Goal: Task Accomplishment & Management: Use online tool/utility

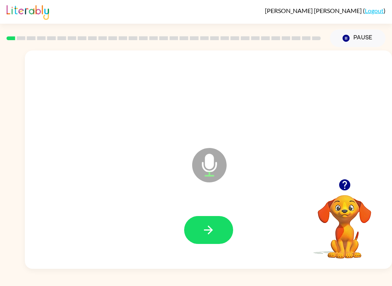
click at [205, 238] on button "button" at bounding box center [208, 230] width 49 height 28
click at [198, 225] on button "button" at bounding box center [208, 230] width 49 height 28
click at [232, 232] on button "button" at bounding box center [208, 230] width 49 height 28
click at [234, 220] on div at bounding box center [209, 230] width 352 height 63
click at [194, 233] on button "button" at bounding box center [208, 230] width 49 height 28
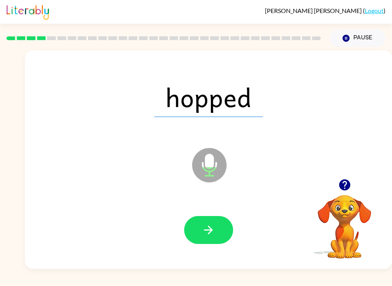
click at [208, 234] on icon "button" at bounding box center [208, 230] width 13 height 13
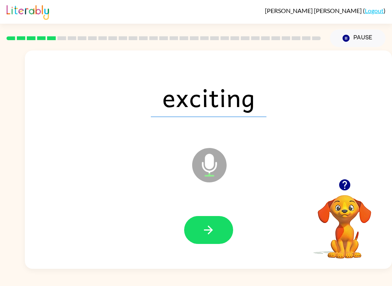
click at [210, 227] on icon "button" at bounding box center [208, 230] width 9 height 9
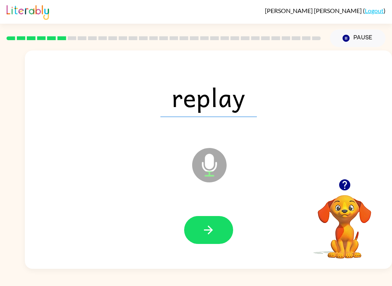
click at [205, 231] on icon "button" at bounding box center [208, 230] width 13 height 13
click at [230, 239] on button "button" at bounding box center [208, 230] width 49 height 28
click at [199, 226] on button "button" at bounding box center [208, 230] width 49 height 28
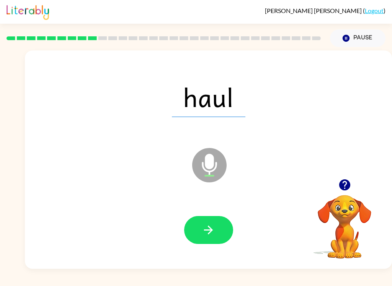
click at [205, 227] on icon "button" at bounding box center [208, 230] width 13 height 13
click at [206, 250] on div at bounding box center [209, 230] width 352 height 63
click at [211, 231] on icon "button" at bounding box center [208, 230] width 9 height 9
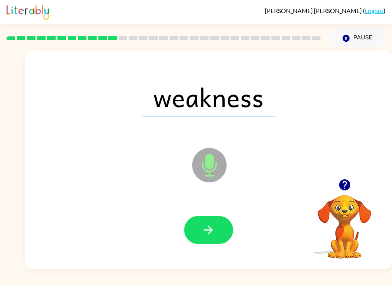
click at [210, 230] on icon "button" at bounding box center [208, 230] width 13 height 13
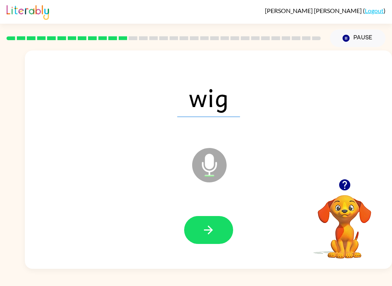
click at [190, 225] on button "button" at bounding box center [208, 230] width 49 height 28
click at [199, 239] on button "button" at bounding box center [208, 230] width 49 height 28
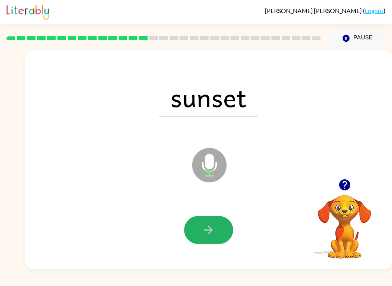
click at [215, 237] on button "button" at bounding box center [208, 230] width 49 height 28
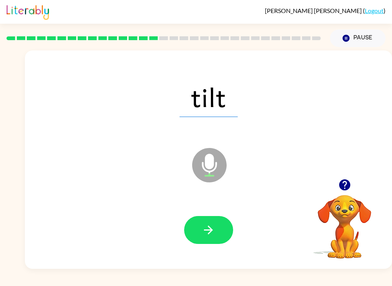
click at [203, 240] on button "button" at bounding box center [208, 230] width 49 height 28
click at [205, 230] on icon "button" at bounding box center [208, 230] width 9 height 9
click at [202, 230] on icon "button" at bounding box center [208, 230] width 13 height 13
click at [205, 235] on icon "button" at bounding box center [208, 230] width 13 height 13
click at [208, 239] on button "button" at bounding box center [208, 230] width 49 height 28
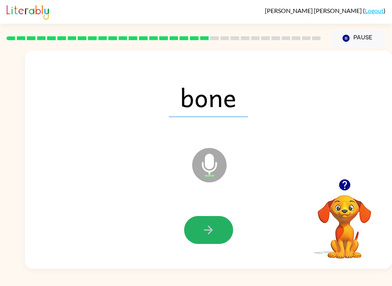
click at [205, 231] on icon "button" at bounding box center [208, 230] width 9 height 9
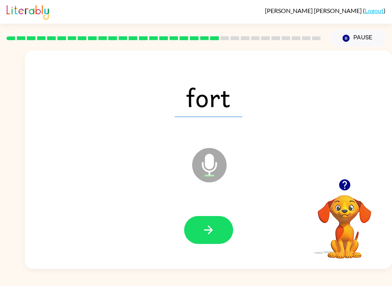
click at [204, 243] on button "button" at bounding box center [208, 230] width 49 height 28
click at [226, 226] on button "button" at bounding box center [208, 230] width 49 height 28
click at [199, 236] on button "button" at bounding box center [208, 230] width 49 height 28
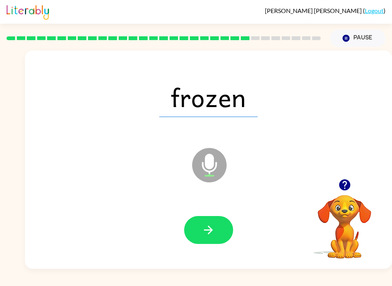
click at [206, 237] on icon "button" at bounding box center [208, 230] width 13 height 13
click at [215, 241] on button "button" at bounding box center [208, 230] width 49 height 28
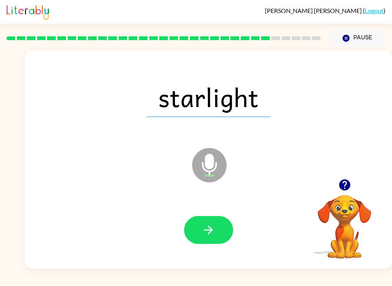
click at [214, 228] on icon "button" at bounding box center [208, 230] width 13 height 13
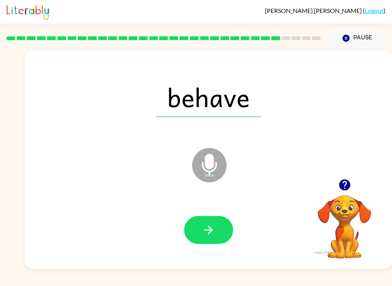
click at [209, 234] on icon "button" at bounding box center [208, 230] width 9 height 9
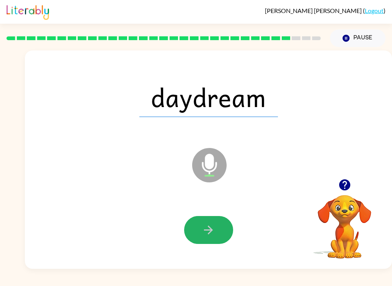
click at [208, 228] on icon "button" at bounding box center [208, 230] width 13 height 13
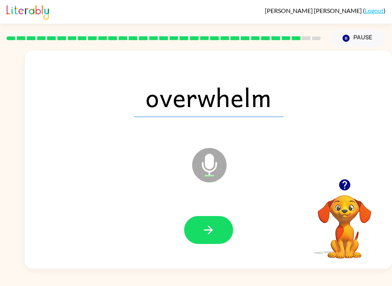
click at [195, 226] on button "button" at bounding box center [208, 230] width 49 height 28
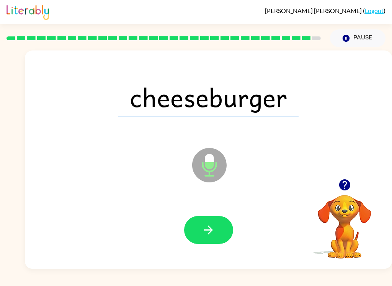
click at [226, 227] on button "button" at bounding box center [208, 230] width 49 height 28
